Goal: Task Accomplishment & Management: Use online tool/utility

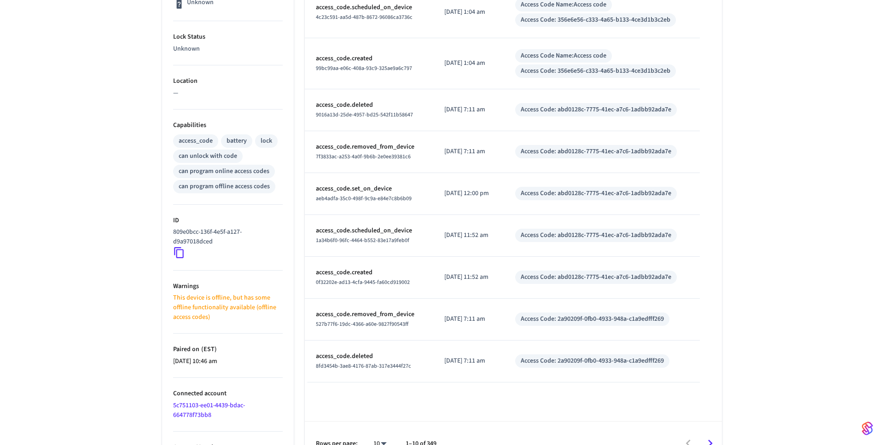
scroll to position [286, 0]
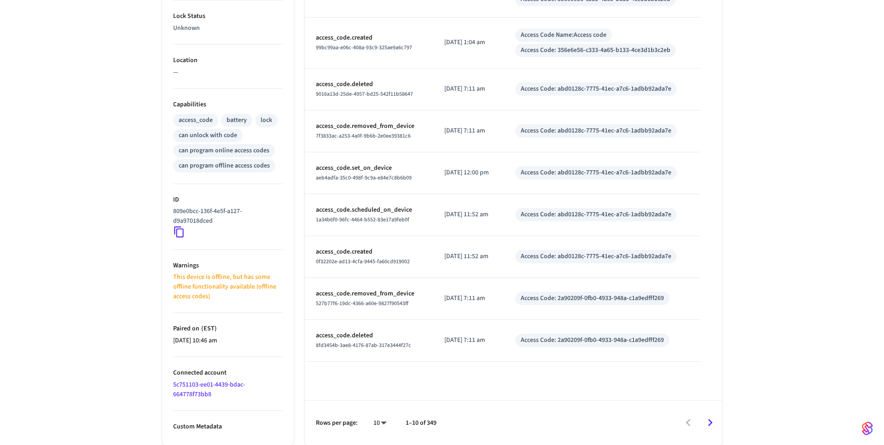
click at [715, 422] on icon "Go to next page" at bounding box center [710, 423] width 14 height 14
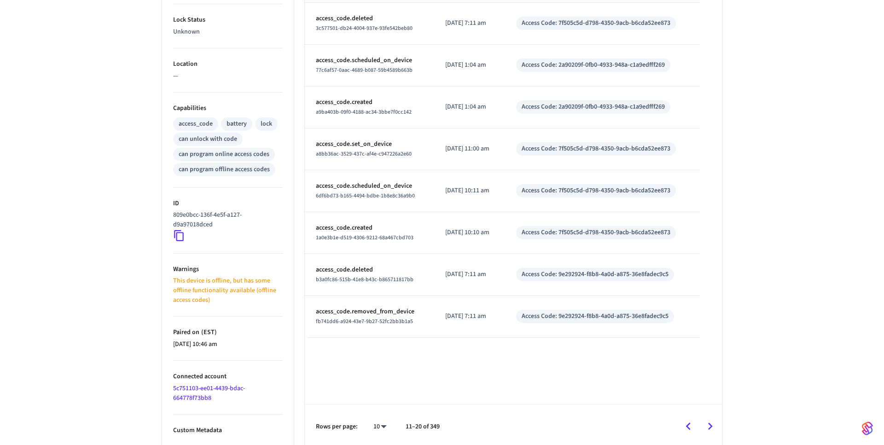
scroll to position [226, 0]
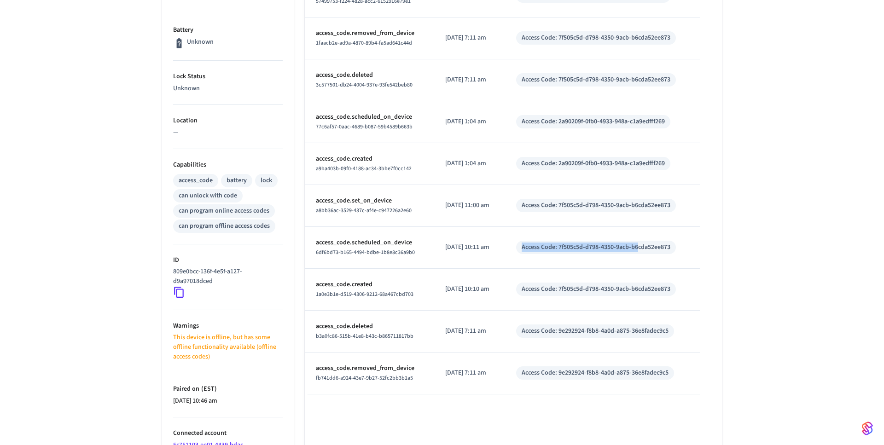
drag, startPoint x: 519, startPoint y: 249, endPoint x: 664, endPoint y: 249, distance: 144.5
click at [664, 249] on td "Access Code: 7f505c5d-d798-4350-9acb-b6cda52ee873" at bounding box center [602, 248] width 195 height 42
click at [664, 249] on div "Access Code: 7f505c5d-d798-4350-9acb-b6cda52ee873" at bounding box center [596, 248] width 149 height 10
click at [585, 247] on div "Access Code: 7f505c5d-d798-4350-9acb-b6cda52ee873" at bounding box center [596, 248] width 149 height 10
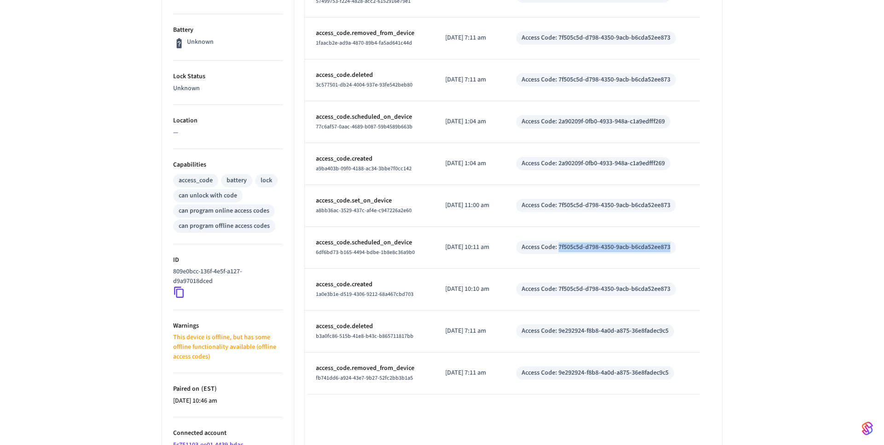
drag, startPoint x: 567, startPoint y: 247, endPoint x: 719, endPoint y: 247, distance: 151.9
click at [719, 247] on table "Type Time Details access_code.set_on_device 57499753-f224-4828-acc2-6152916e79e…" at bounding box center [513, 166] width 417 height 456
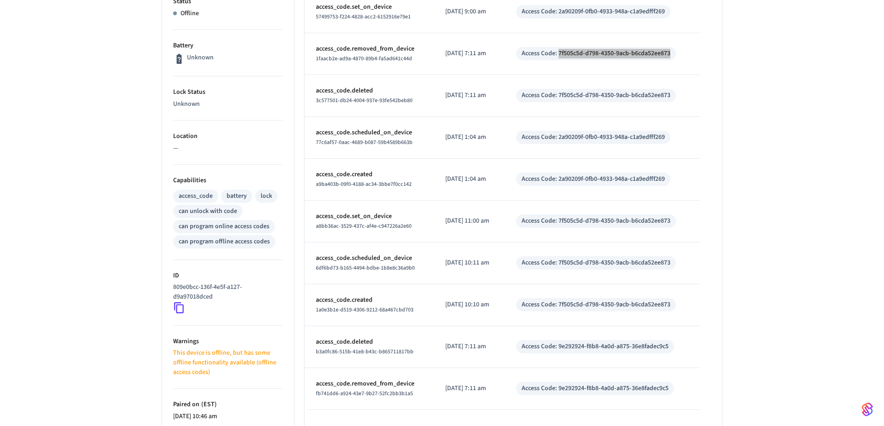
scroll to position [209, 0]
drag, startPoint x: 310, startPoint y: 279, endPoint x: 390, endPoint y: 266, distance: 81.1
click at [390, 266] on td "access_code.scheduled_on_device 6df6bd73-b165-4494-bdbe-1b8e8c36a9b0" at bounding box center [369, 265] width 129 height 42
click at [390, 266] on div "6df6bd73-b165-4494-bdbe-1b8e8c36a9b0" at bounding box center [369, 270] width 107 height 10
drag, startPoint x: 428, startPoint y: 269, endPoint x: 297, endPoint y: 269, distance: 130.7
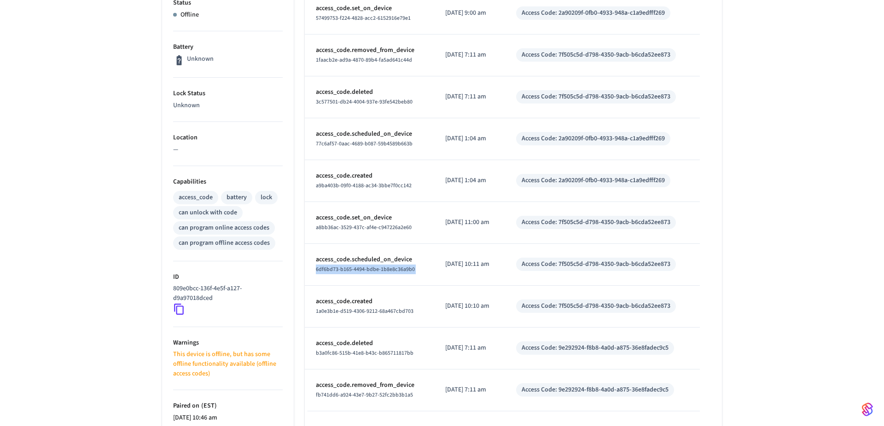
click at [305, 269] on div "Type Time Details access_code.set_on_device 57499753-f224-4828-acc2-6152916e79e…" at bounding box center [513, 183] width 417 height 456
click at [586, 269] on div "Access Code: 7f505c5d-d798-4350-9acb-b6cda52ee873" at bounding box center [596, 265] width 149 height 10
drag, startPoint x: 567, startPoint y: 267, endPoint x: 666, endPoint y: 267, distance: 98.5
click at [666, 267] on div "Access Code: 7f505c5d-d798-4350-9acb-b6cda52ee873" at bounding box center [596, 265] width 149 height 10
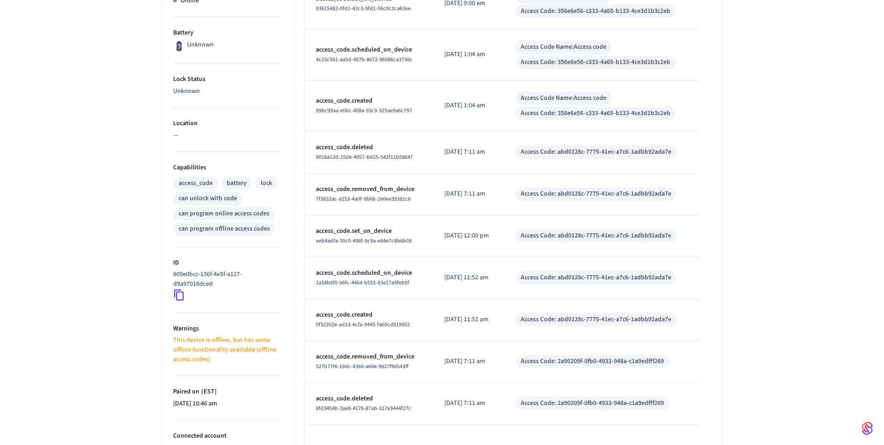
scroll to position [286, 0]
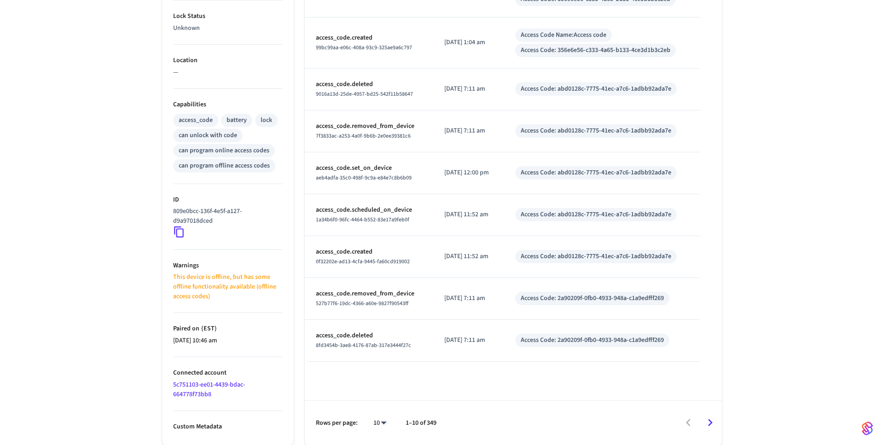
click at [708, 424] on icon "Go to next page" at bounding box center [710, 423] width 14 height 14
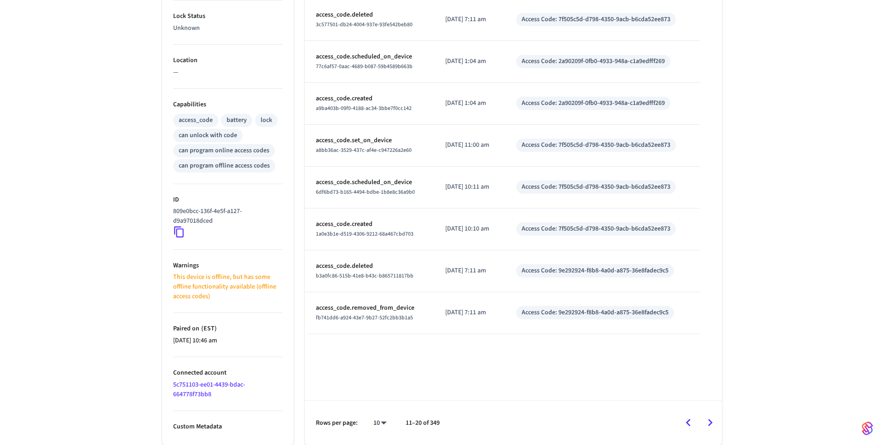
click at [708, 424] on icon "Go to next page" at bounding box center [710, 423] width 14 height 14
click at [689, 427] on icon "Go to previous page" at bounding box center [688, 423] width 14 height 14
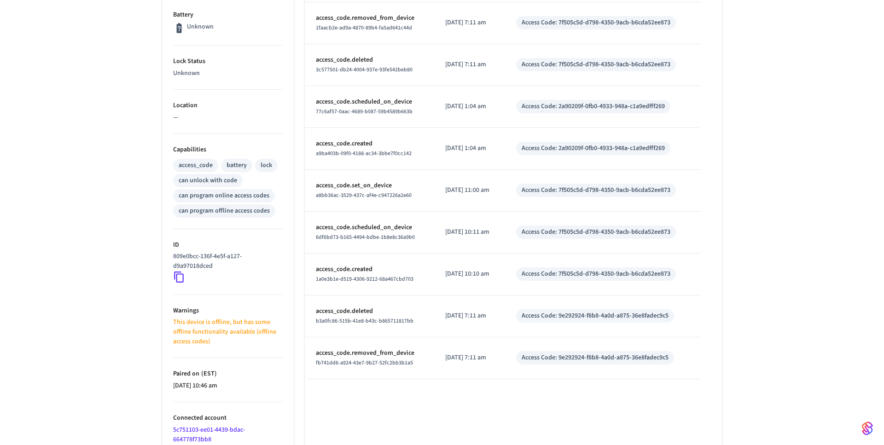
scroll to position [227, 0]
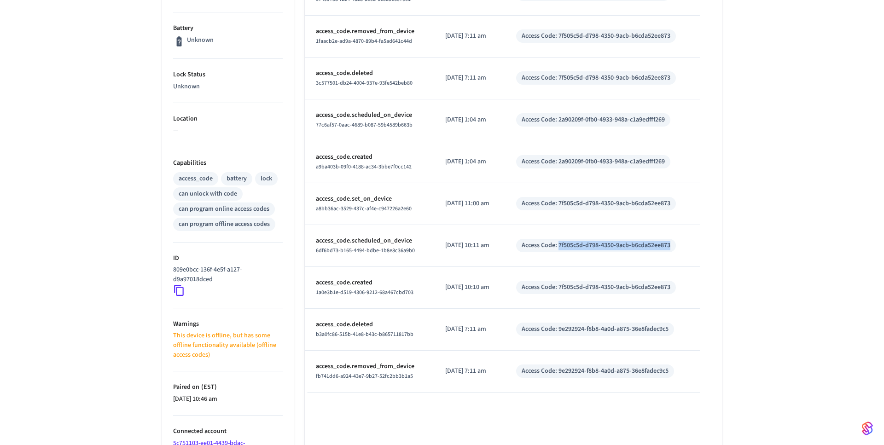
drag, startPoint x: 568, startPoint y: 245, endPoint x: 717, endPoint y: 245, distance: 149.1
click at [717, 245] on table "Type Time Details access_code.set_on_device 57499753-f224-4828-acc2-6152916e79e…" at bounding box center [513, 164] width 417 height 456
copy div "7f505c5d-d798-4350-9acb-b6cda52ee873"
